Goal: Find specific page/section: Find specific page/section

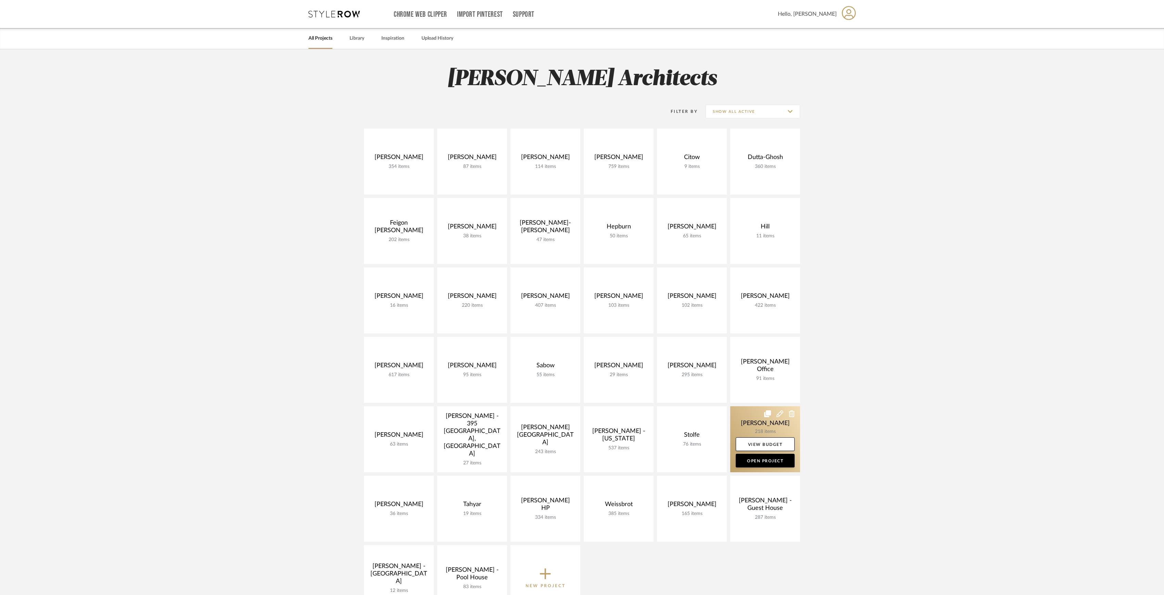
click at [755, 426] on link at bounding box center [765, 440] width 70 height 66
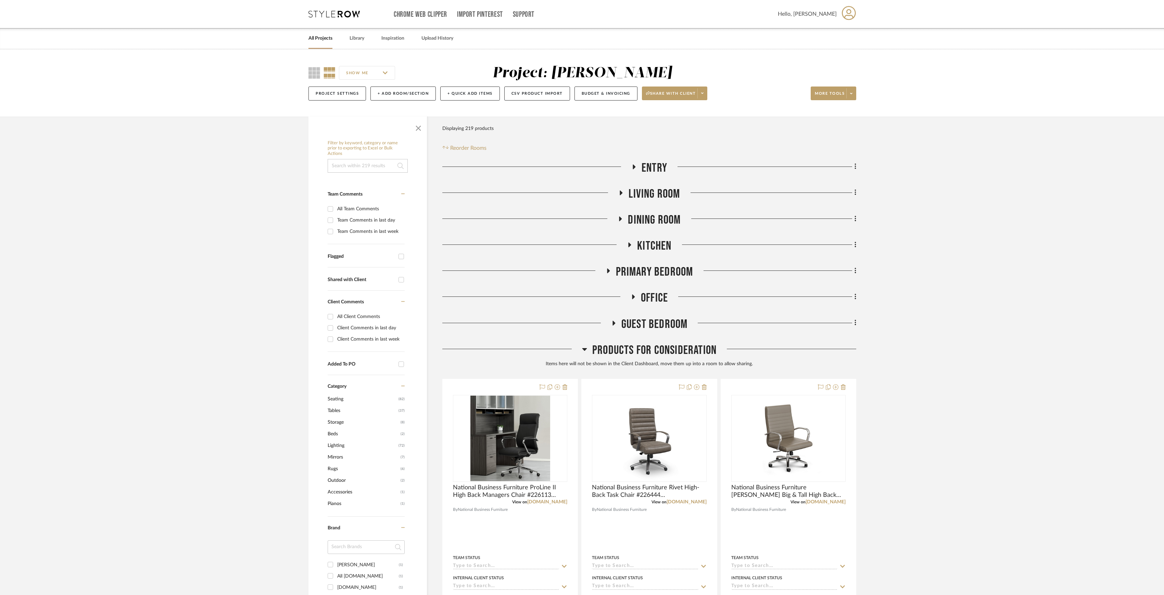
click at [653, 347] on span "Products For Consideration" at bounding box center [654, 350] width 124 height 15
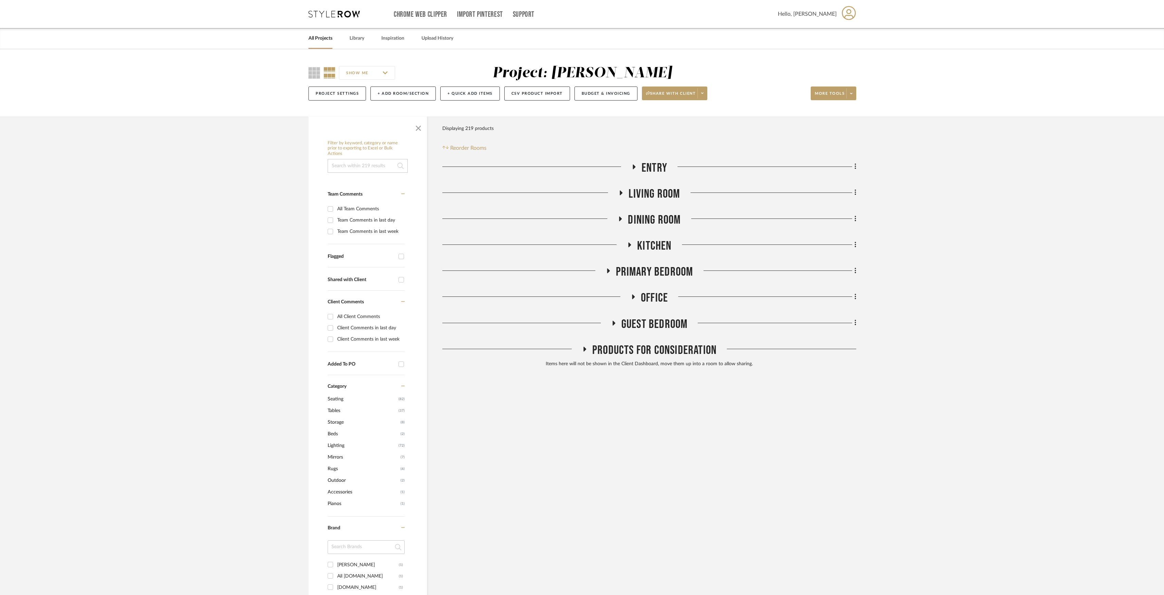
click at [653, 292] on span "Office" at bounding box center [654, 298] width 27 height 15
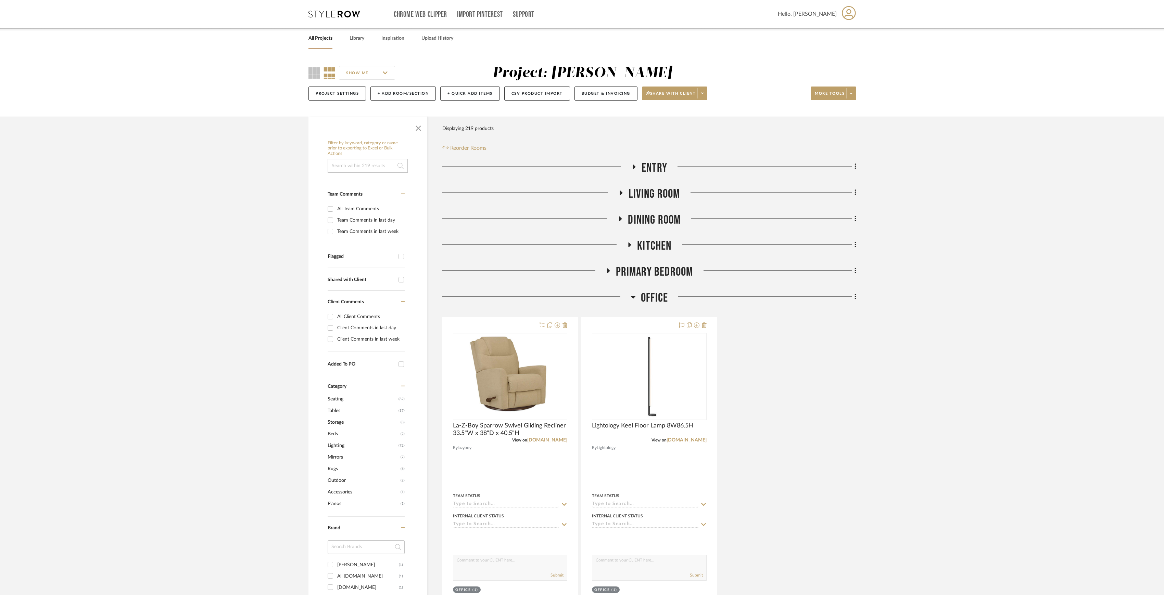
scroll to position [46, 0]
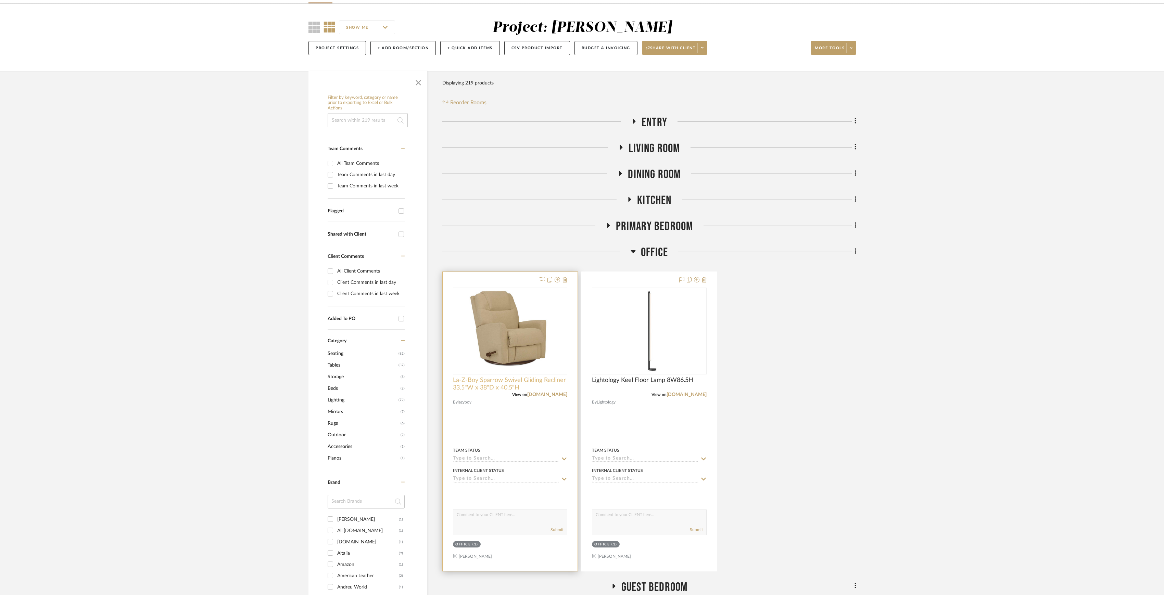
click at [540, 381] on span "La-Z-Boy Sparrow Swivel Gliding Recliner 33.5"W x 38"D x 40.5"H" at bounding box center [510, 384] width 114 height 15
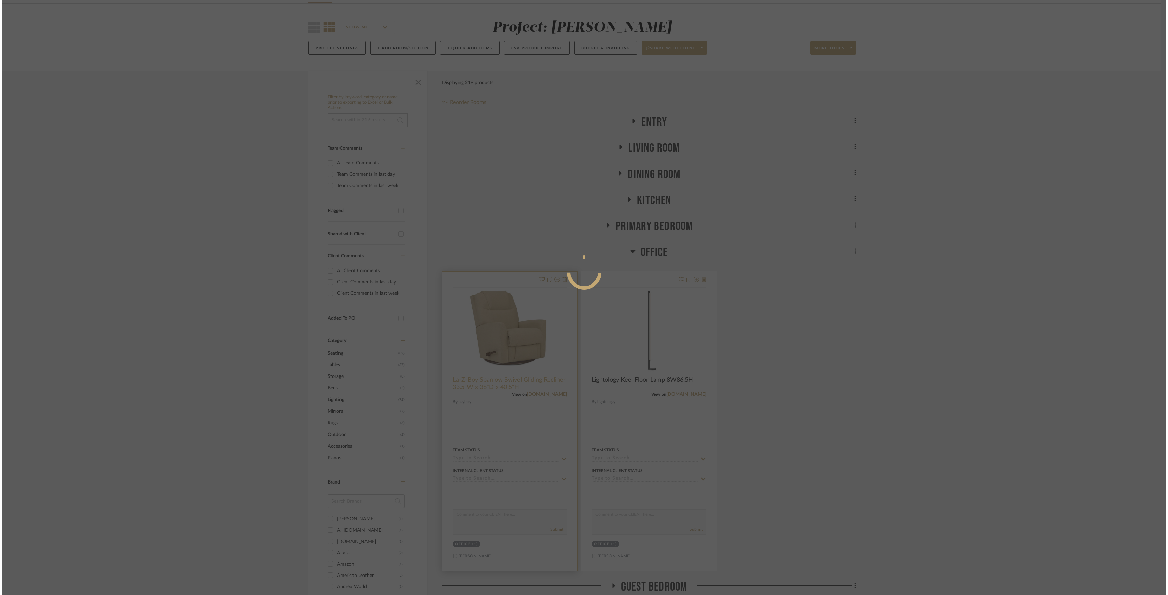
scroll to position [0, 0]
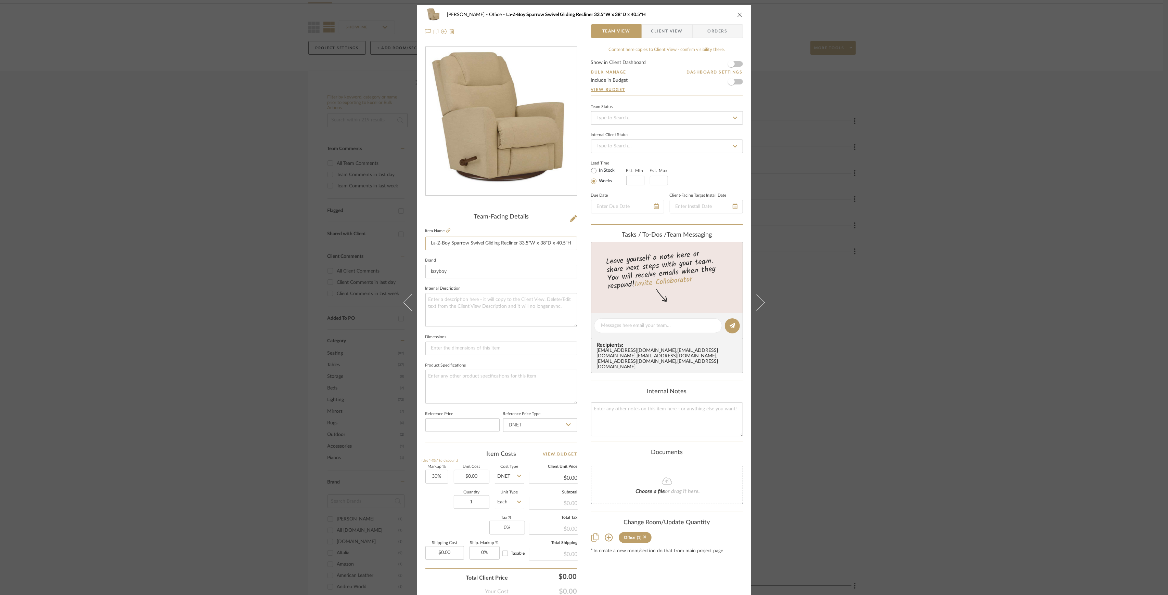
drag, startPoint x: 429, startPoint y: 242, endPoint x: 713, endPoint y: 246, distance: 283.7
click at [713, 246] on div "[PERSON_NAME] Office La-Z-Boy Sparrow Swivel Gliding Recliner 33.5"W x 38"D x 4…" at bounding box center [584, 321] width 334 height 632
click at [1012, 311] on div "[PERSON_NAME] Office La-Z-Boy Sparrow Swivel Gliding Recliner 33.5"W x 38"D x 4…" at bounding box center [584, 297] width 1168 height 595
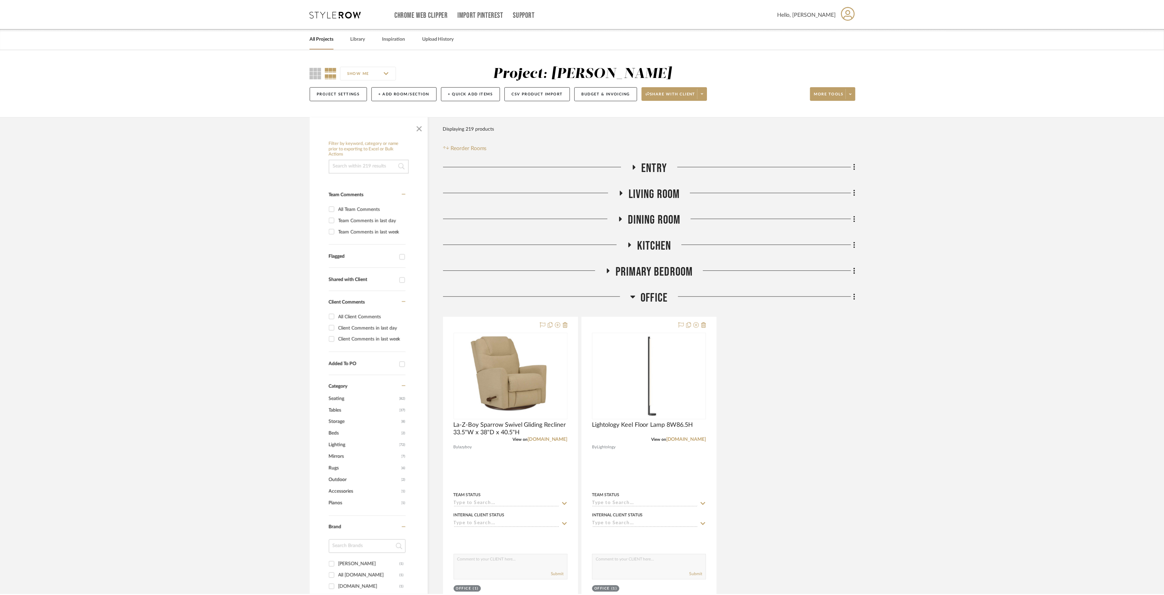
scroll to position [46, 0]
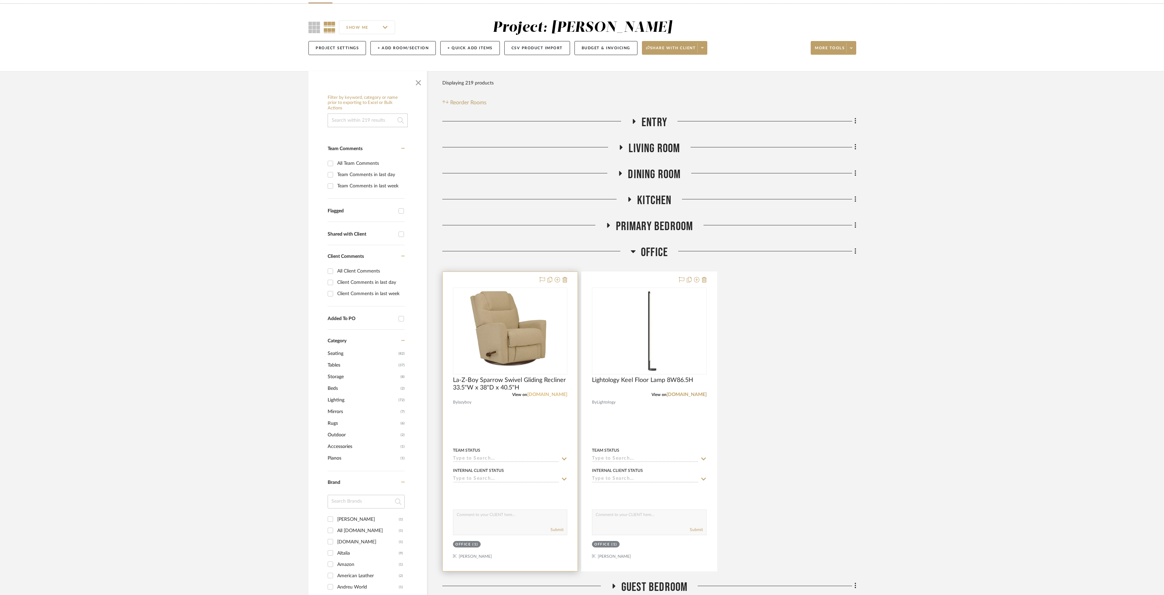
click at [553, 395] on link "[DOMAIN_NAME]" at bounding box center [547, 395] width 40 height 5
